Goal: Navigation & Orientation: Find specific page/section

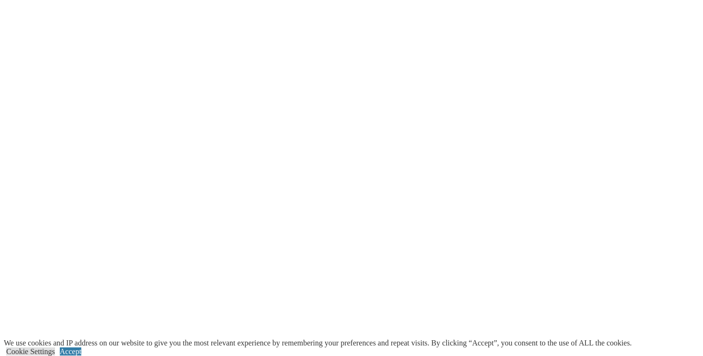
scroll to position [1961, 0]
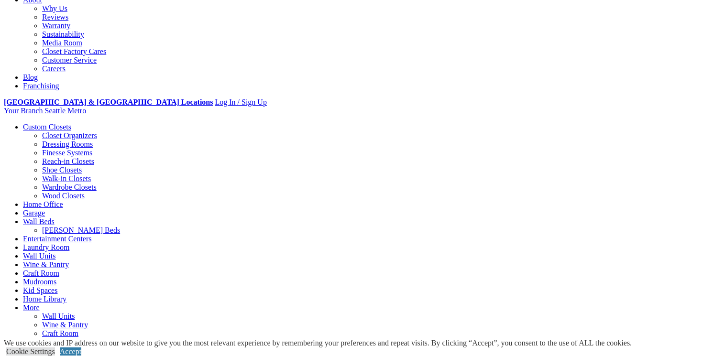
scroll to position [288, 0]
